Goal: Information Seeking & Learning: Learn about a topic

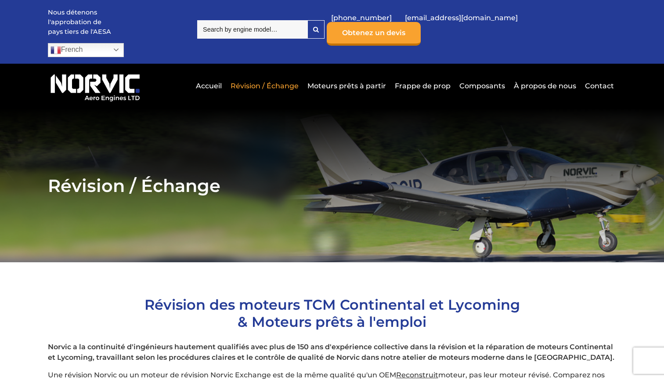
scroll to position [2, 0]
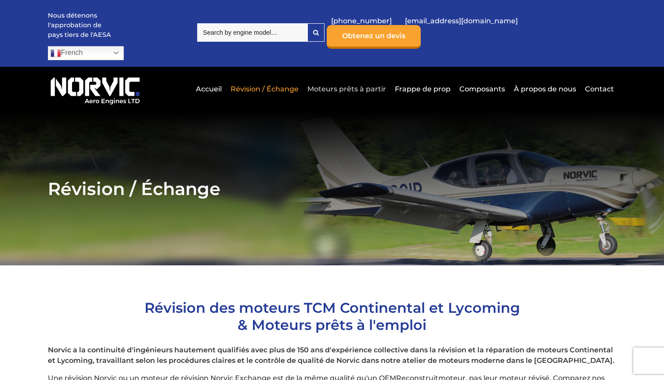
click at [353, 78] on link "Moteurs prêts à partir" at bounding box center [346, 89] width 83 height 22
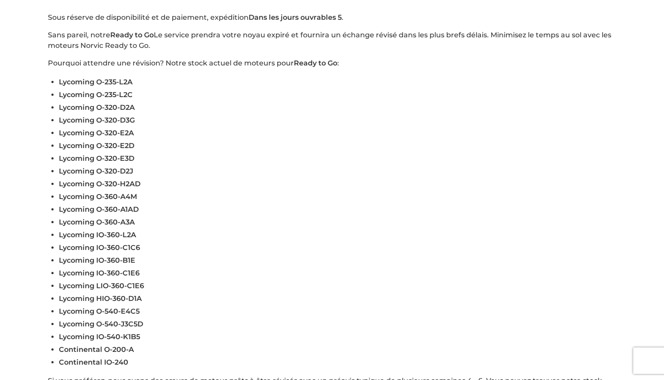
scroll to position [289, 0]
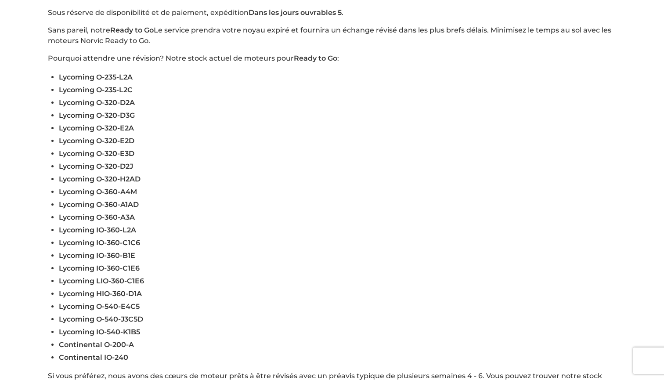
click at [123, 188] on span "Lycoming O-360-A4M" at bounding box center [98, 192] width 78 height 8
drag, startPoint x: 59, startPoint y: 176, endPoint x: 140, endPoint y: 176, distance: 80.8
click at [140, 185] on li "Lycoming O-360-A4M" at bounding box center [338, 191] width 558 height 13
copy span "Lycoming O-360-A4M"
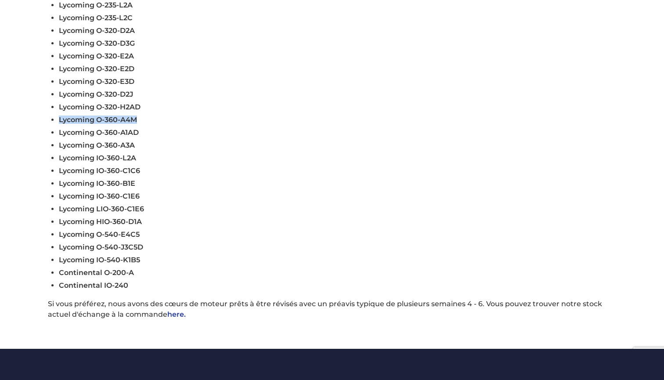
scroll to position [372, 0]
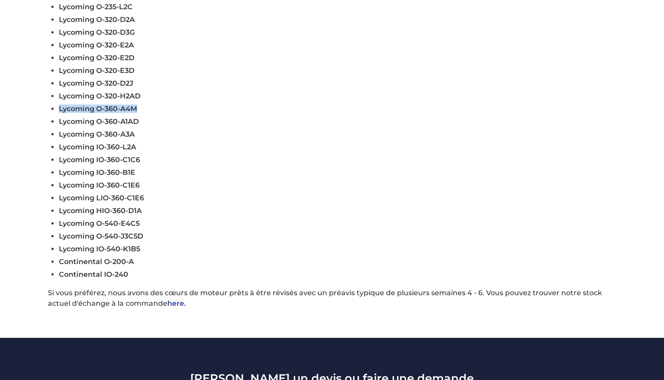
click at [181, 299] on link "here." at bounding box center [176, 303] width 18 height 8
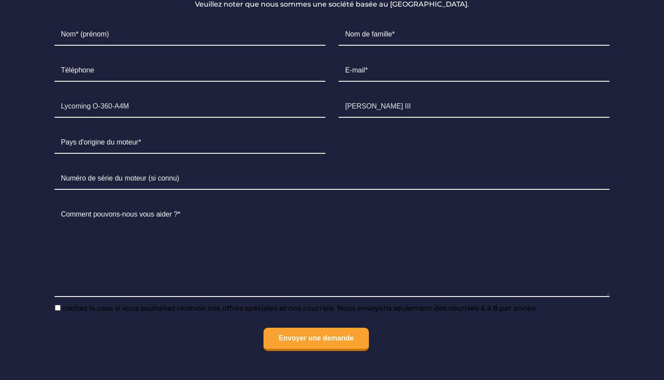
scroll to position [769, 0]
